Goal: Navigation & Orientation: Find specific page/section

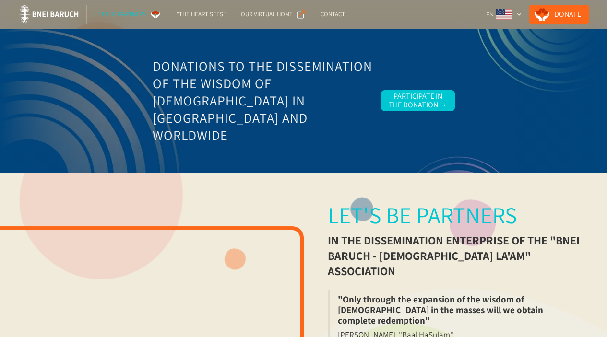
click at [563, 15] on link "Donate" at bounding box center [559, 14] width 60 height 19
click at [414, 93] on div "Participate in the Donation →" at bounding box center [418, 100] width 59 height 17
click at [196, 14] on div ""The Heart Sees"" at bounding box center [201, 15] width 49 height 10
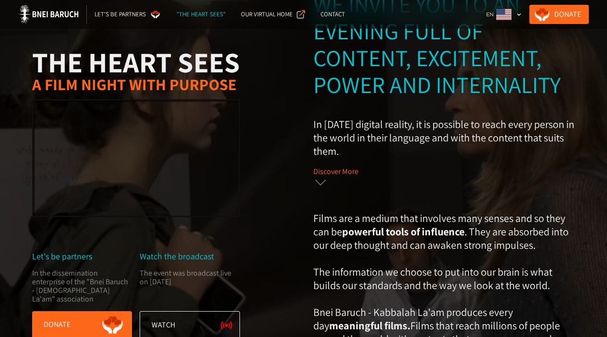
scroll to position [288, 0]
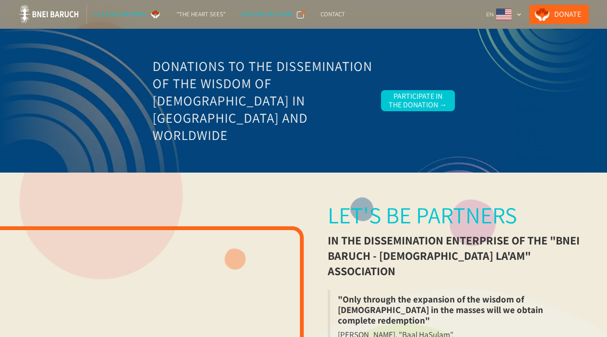
click at [277, 15] on div "Our Virtual Home" at bounding box center [267, 15] width 52 height 10
click at [328, 14] on div "Contact" at bounding box center [333, 15] width 24 height 10
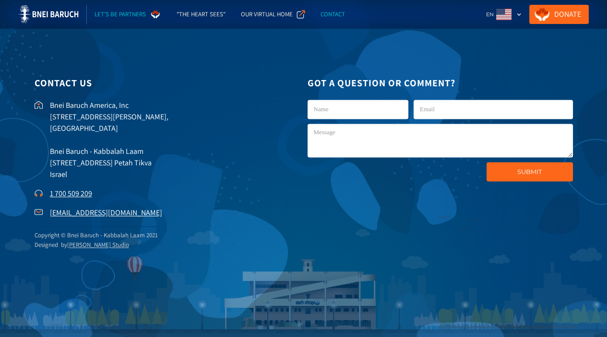
scroll to position [2051, 0]
